Goal: Task Accomplishment & Management: Use online tool/utility

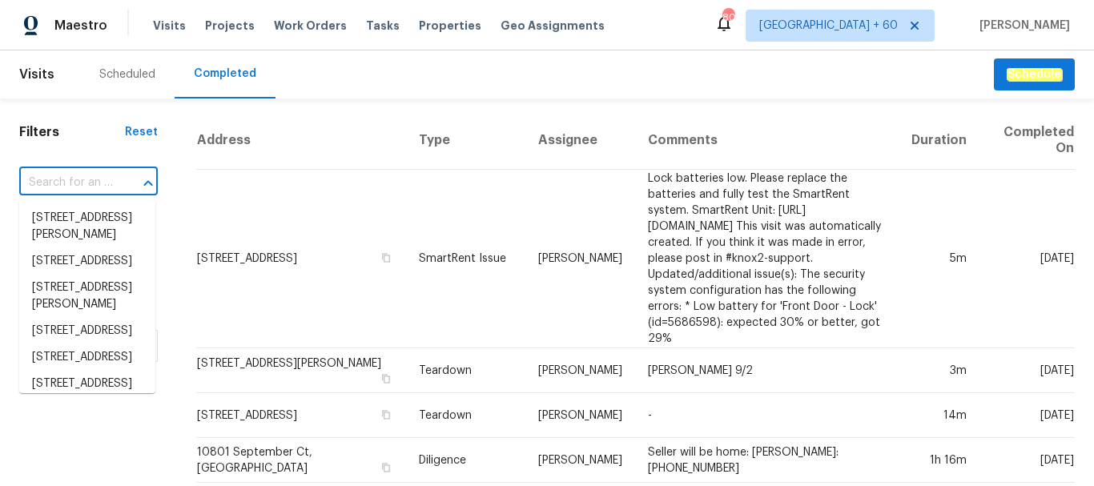
click at [69, 175] on input "text" at bounding box center [66, 183] width 94 height 25
paste input "[STREET_ADDRESS]"
type input "[STREET_ADDRESS]"
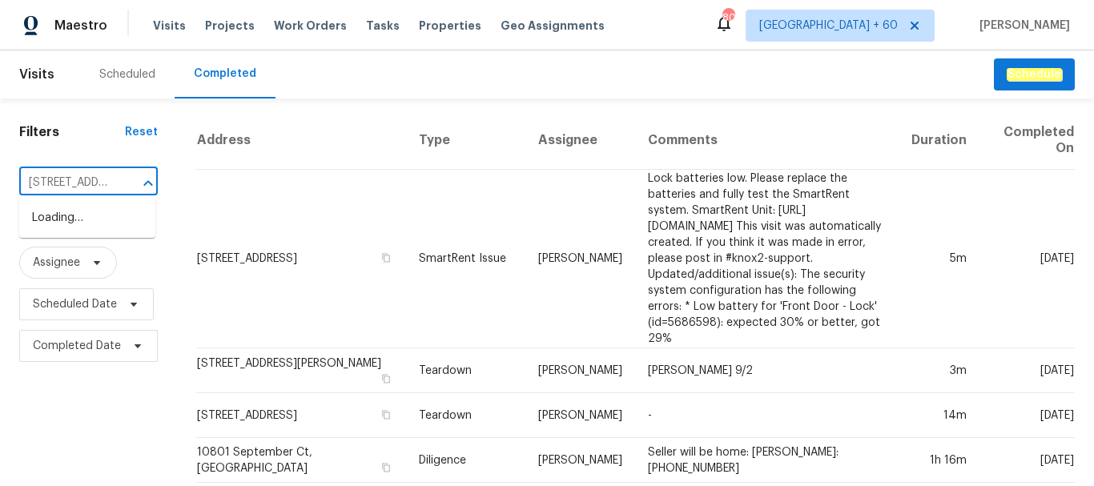
scroll to position [0, 97]
click at [105, 225] on li "[STREET_ADDRESS]" at bounding box center [87, 218] width 136 height 26
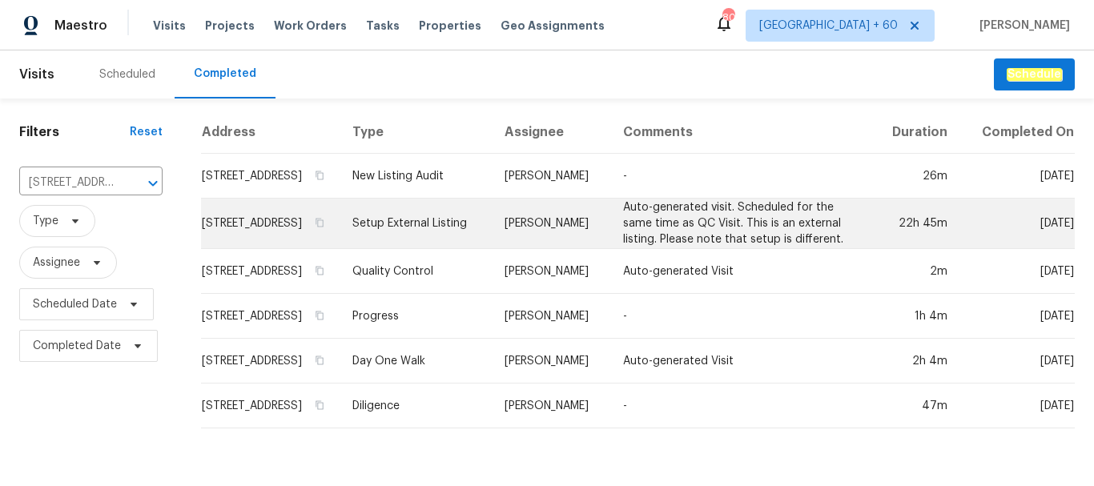
click at [465, 232] on td "Setup External Listing" at bounding box center [416, 224] width 152 height 50
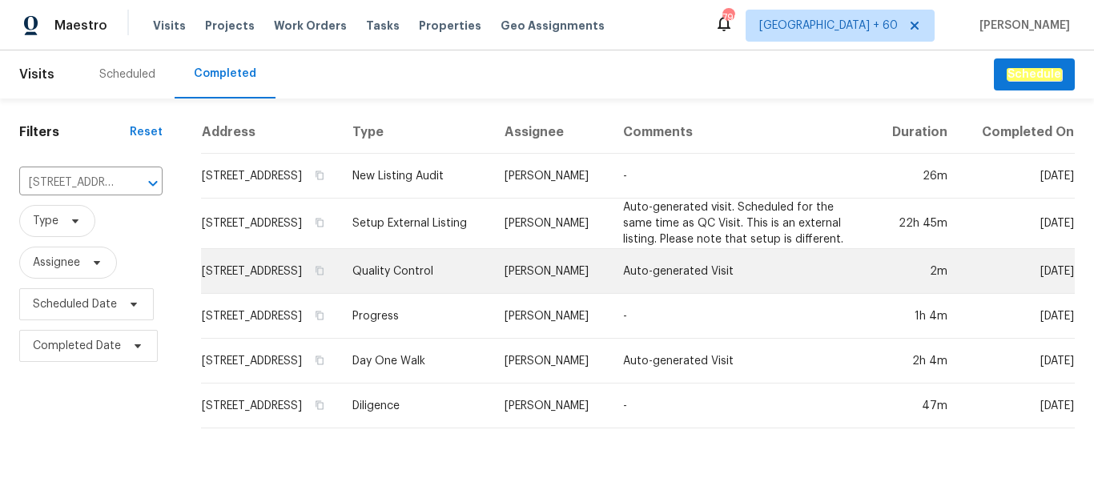
click at [455, 294] on td "Quality Control" at bounding box center [416, 271] width 152 height 45
